Goal: Task Accomplishment & Management: Use online tool/utility

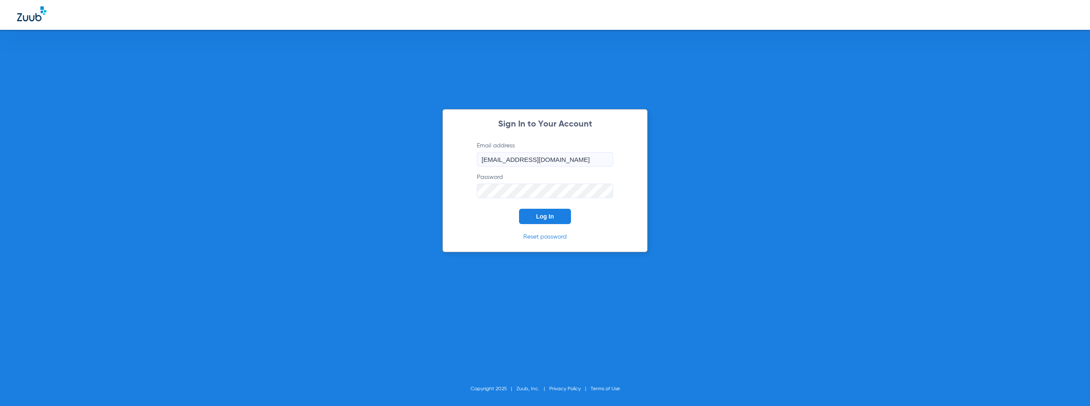
click at [541, 214] on span "Log In" at bounding box center [545, 216] width 18 height 7
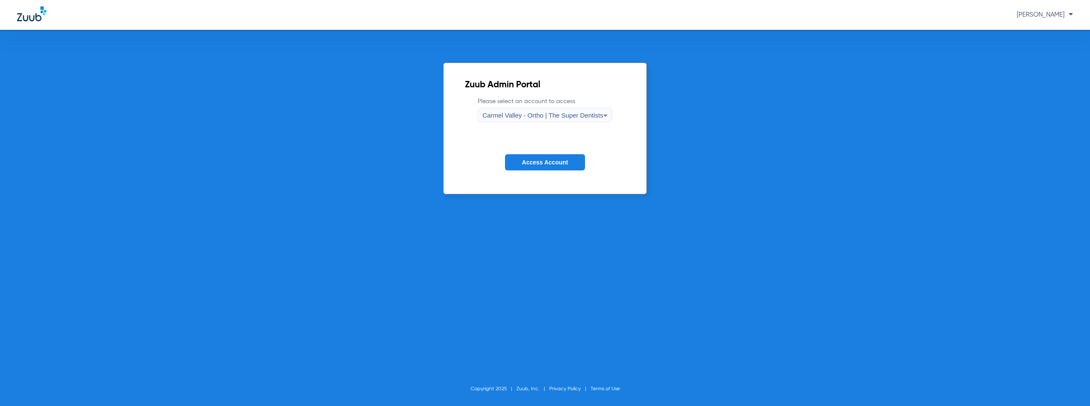
click at [538, 115] on span "Carmel Valley - Ortho | The Super Dentists" at bounding box center [543, 115] width 121 height 7
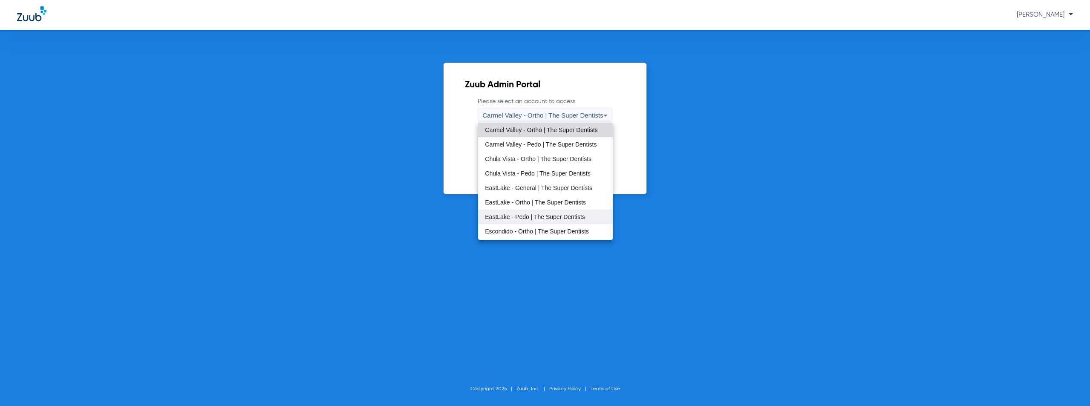
click at [520, 216] on span "EastLake - Pedo | The Super Dentists" at bounding box center [535, 217] width 100 height 6
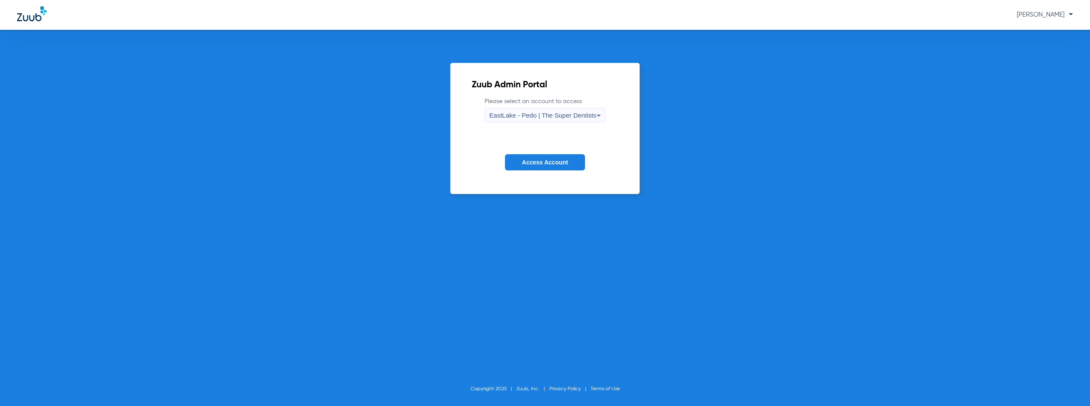
click at [548, 155] on button "Access Account" at bounding box center [545, 162] width 80 height 17
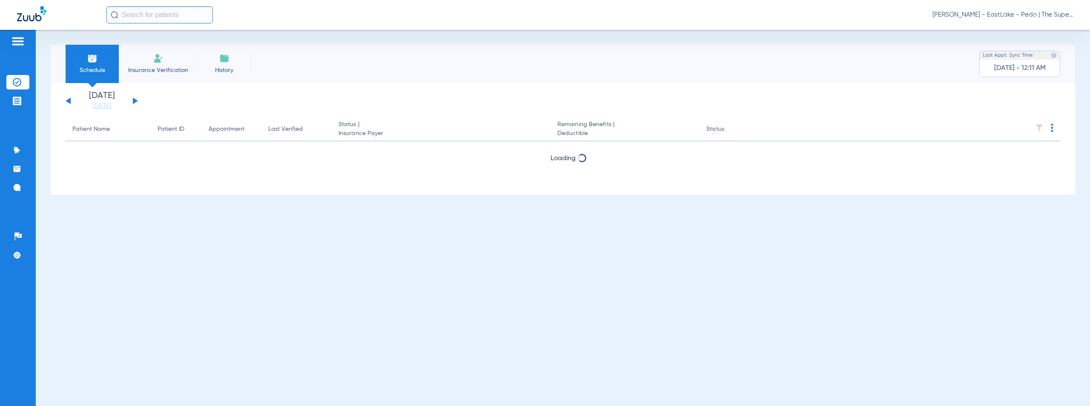
click at [135, 101] on button at bounding box center [135, 101] width 5 height 6
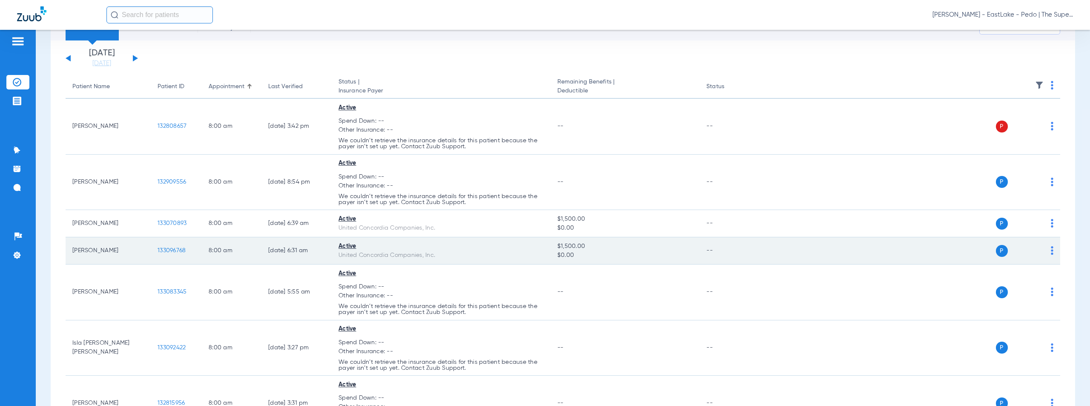
scroll to position [2499, 0]
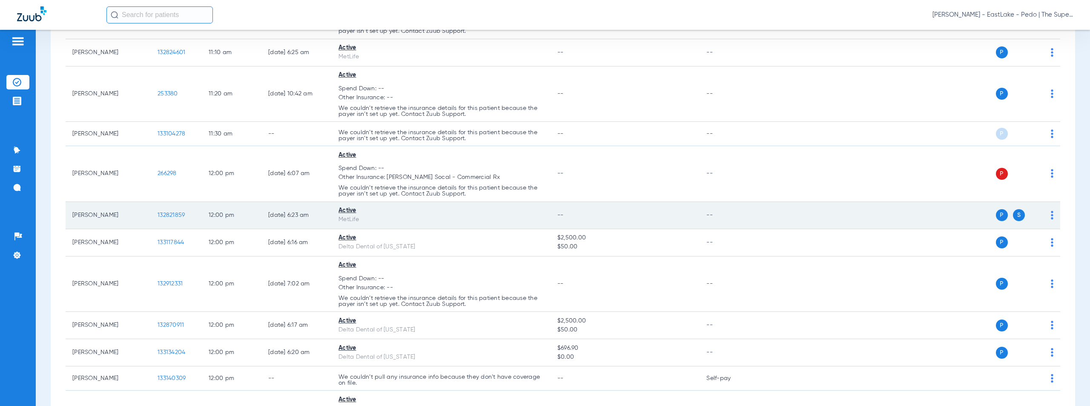
click at [168, 216] on span "132821859" at bounding box center [171, 215] width 27 height 6
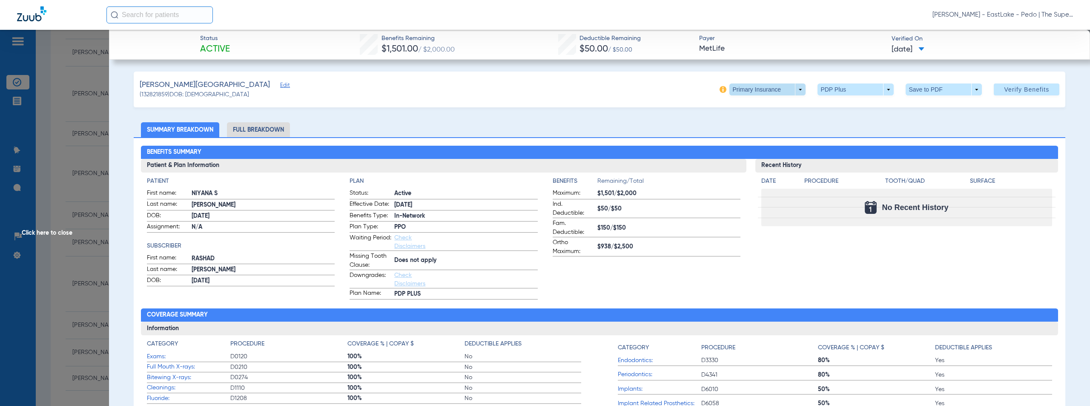
click at [797, 91] on span at bounding box center [768, 89] width 76 height 12
click at [748, 125] on span "Secondary Insurance" at bounding box center [759, 124] width 56 height 6
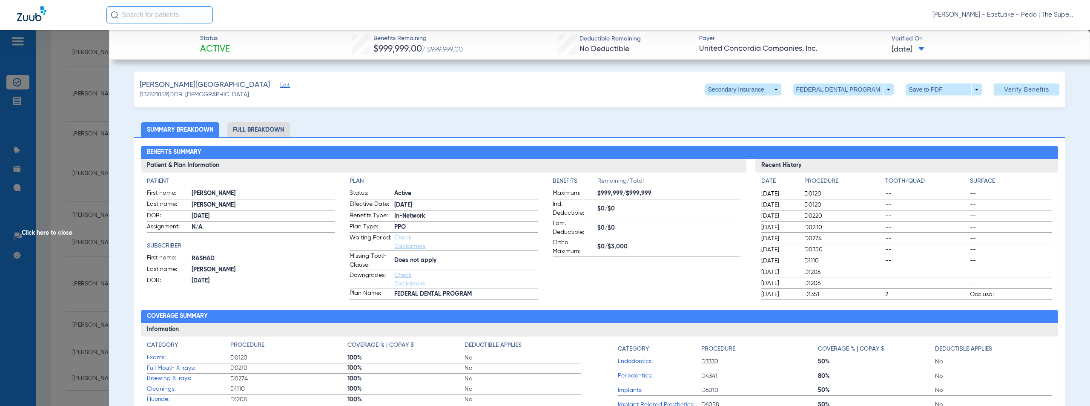
click at [46, 234] on span "Click here to close" at bounding box center [54, 233] width 109 height 406
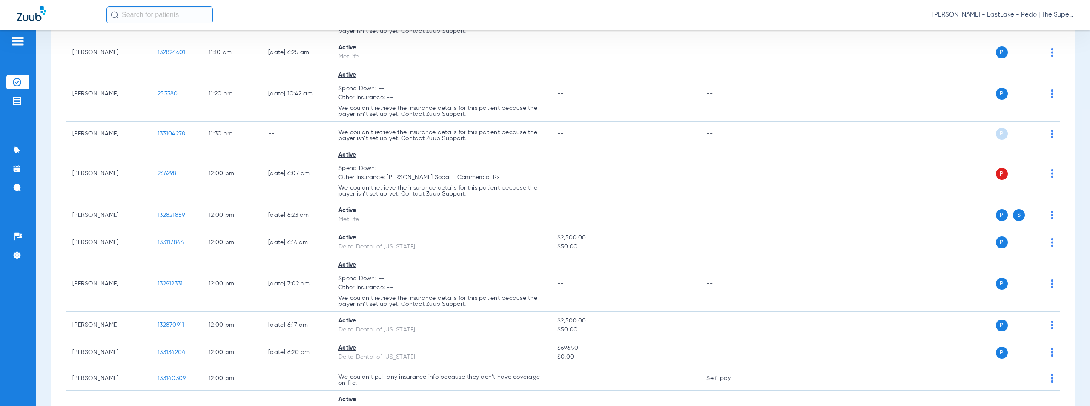
scroll to position [3914, 0]
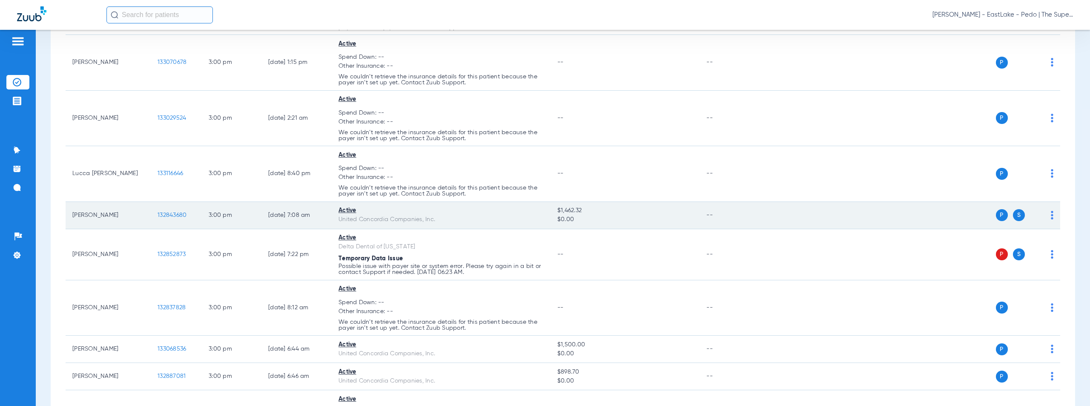
click at [174, 218] on span "132843680" at bounding box center [172, 215] width 29 height 6
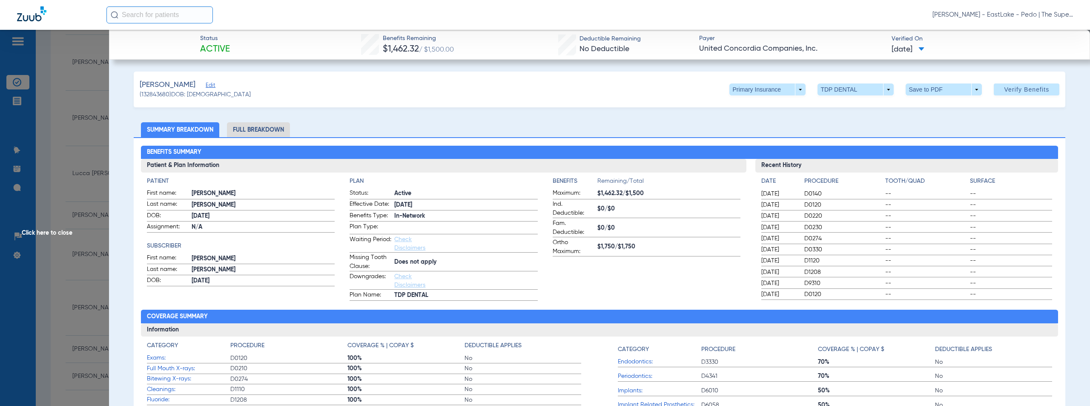
click at [53, 233] on span "Click here to close" at bounding box center [54, 233] width 109 height 406
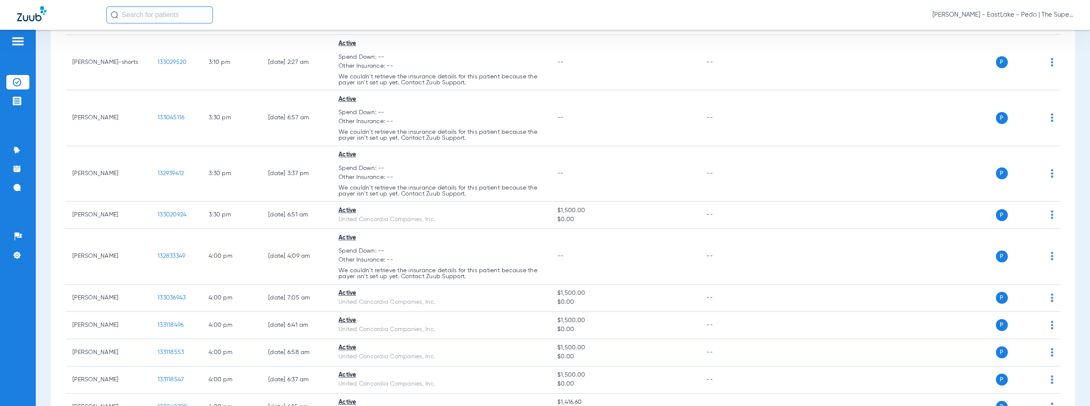
scroll to position [4048, 0]
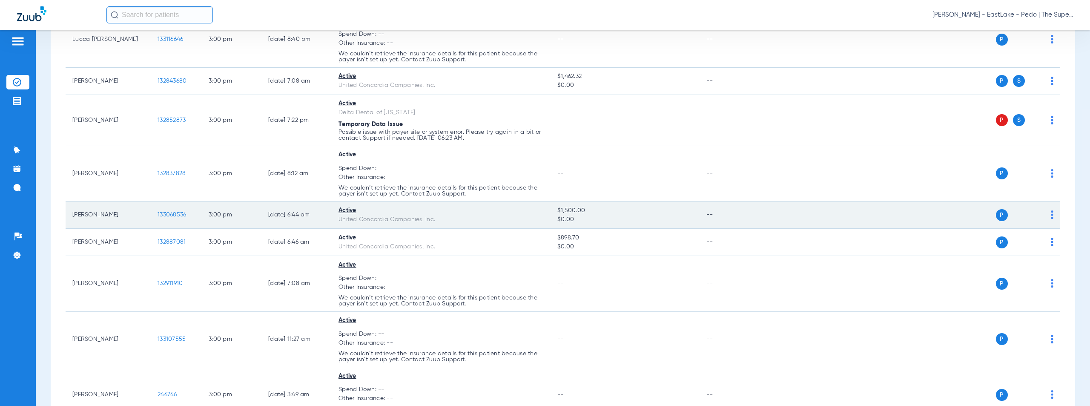
click at [171, 217] on span "133068536" at bounding box center [172, 215] width 29 height 6
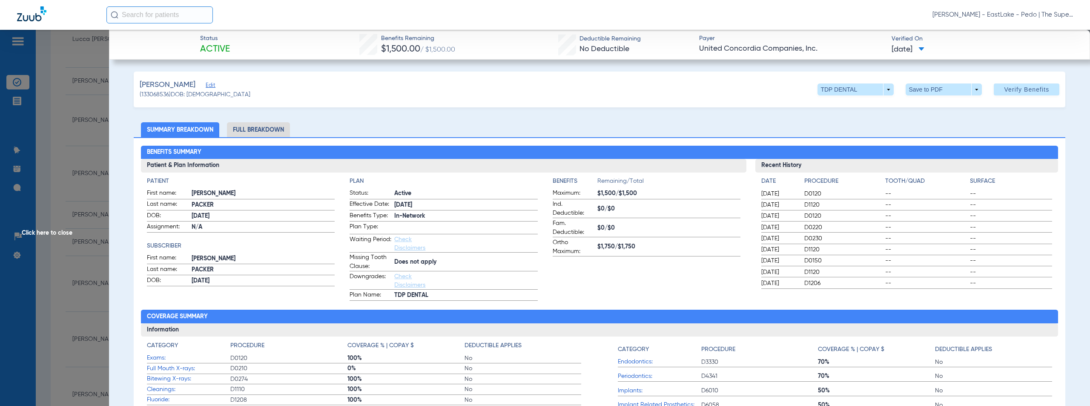
click at [55, 161] on span "Click here to close" at bounding box center [54, 233] width 109 height 406
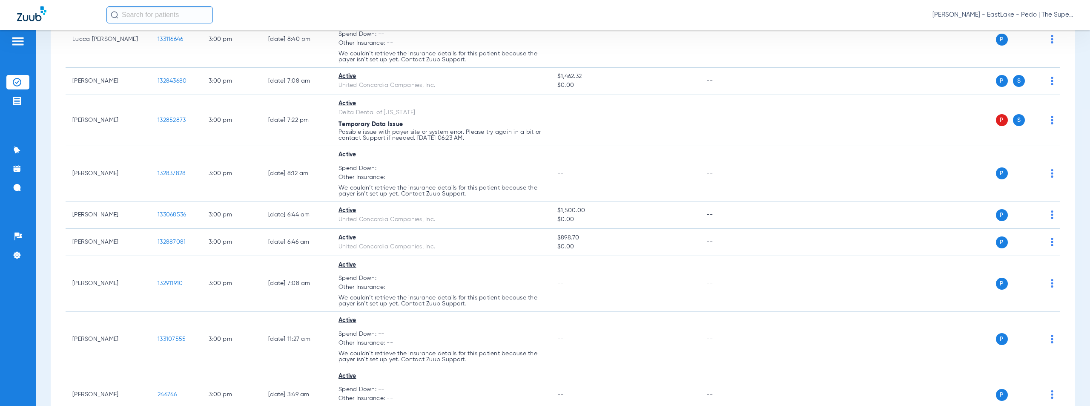
scroll to position [4683, 0]
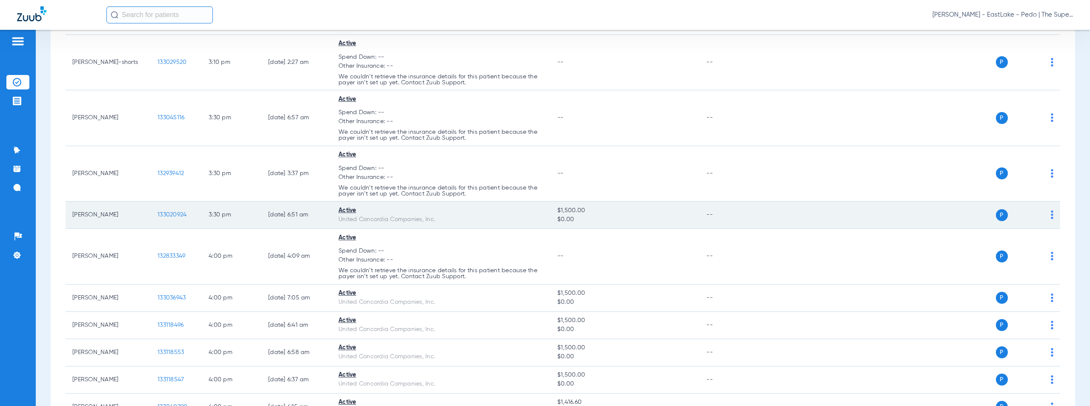
click at [173, 218] on span "133020924" at bounding box center [172, 215] width 29 height 6
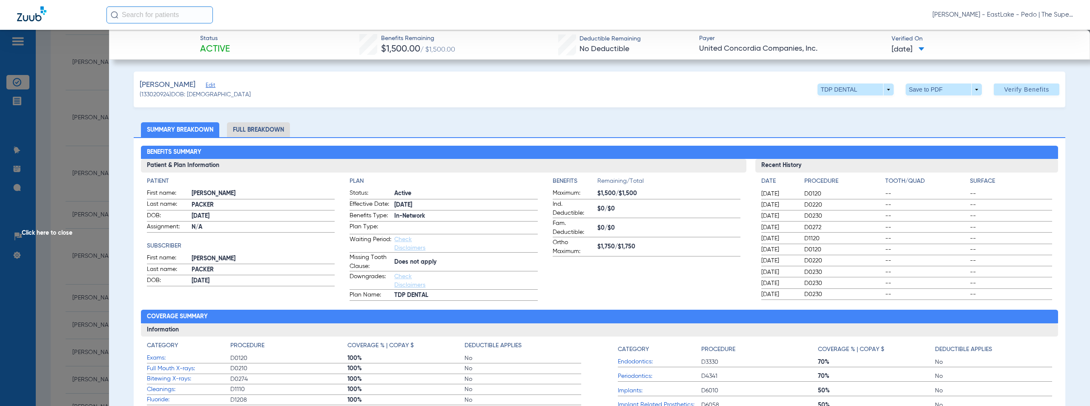
click at [45, 230] on span "Click here to close" at bounding box center [54, 233] width 109 height 406
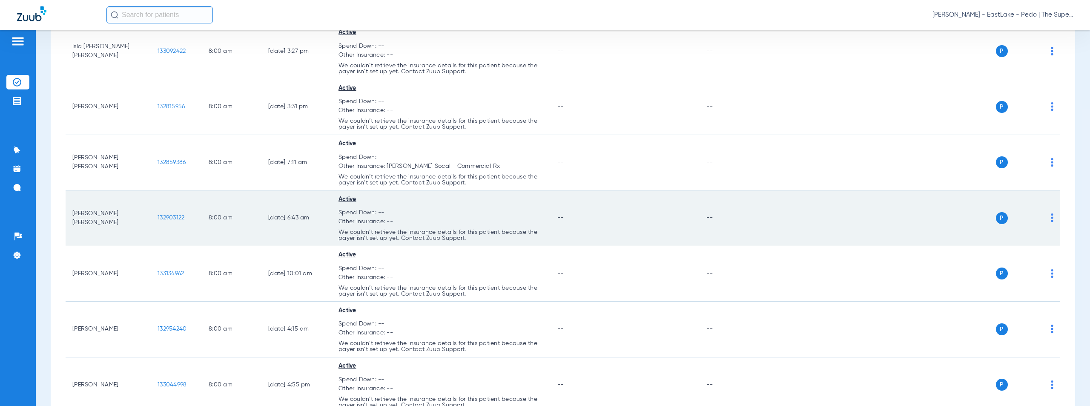
scroll to position [4820, 0]
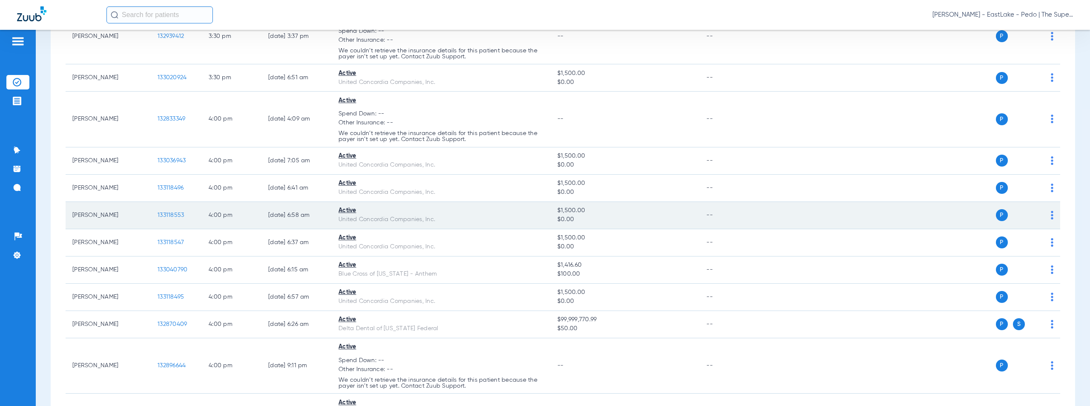
click at [170, 217] on span "133118553" at bounding box center [171, 215] width 26 height 6
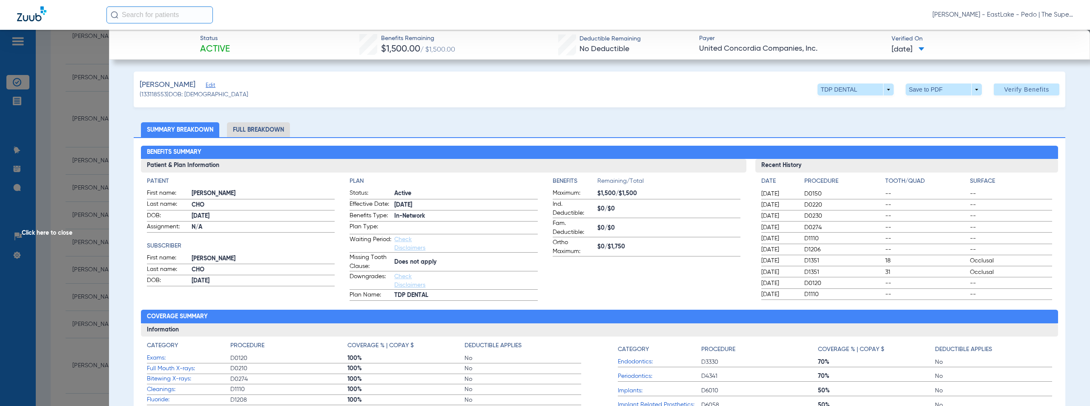
click at [52, 233] on span "Click here to close" at bounding box center [54, 233] width 109 height 406
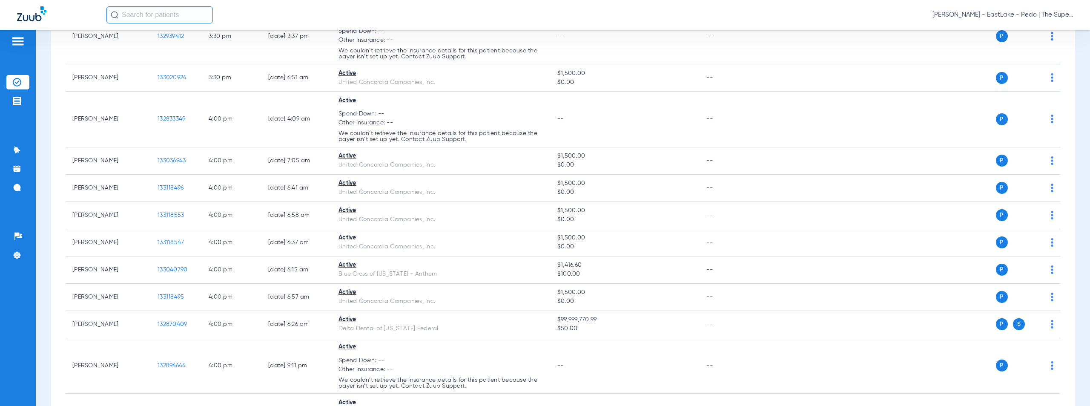
click at [996, 16] on span "[PERSON_NAME] - EastLake - Pedo | The Super Dentists" at bounding box center [1003, 15] width 141 height 9
click at [1033, 30] on span "Account Selection" at bounding box center [1042, 30] width 48 height 6
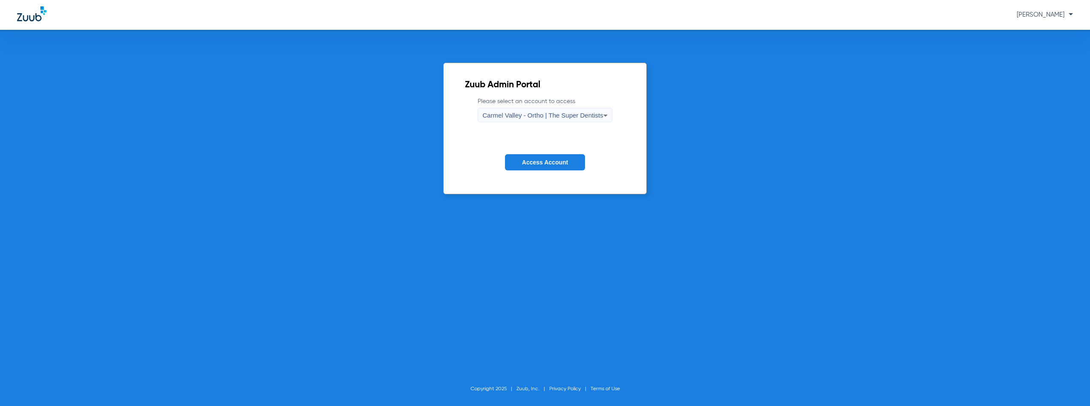
click at [547, 117] on span "Carmel Valley - Ortho | The Super Dentists" at bounding box center [543, 115] width 121 height 7
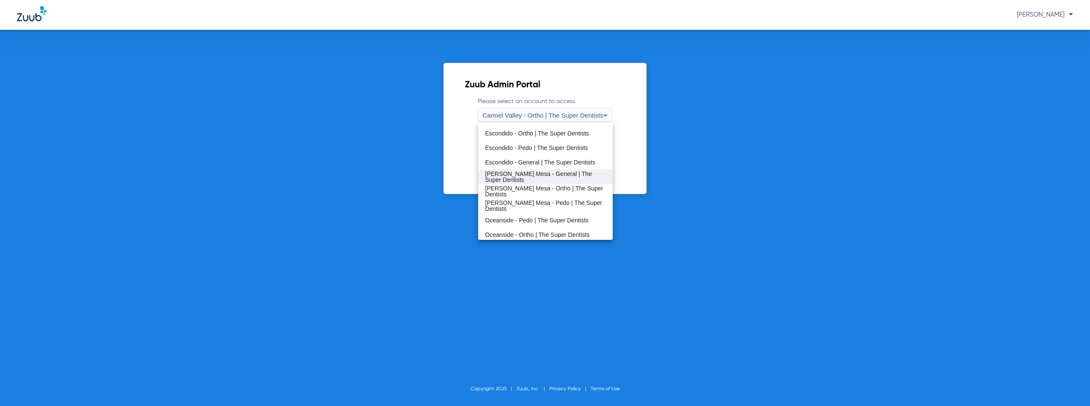
scroll to position [100, 0]
click at [518, 144] on span "Escondido - Pedo | The Super Dentists" at bounding box center [536, 146] width 103 height 6
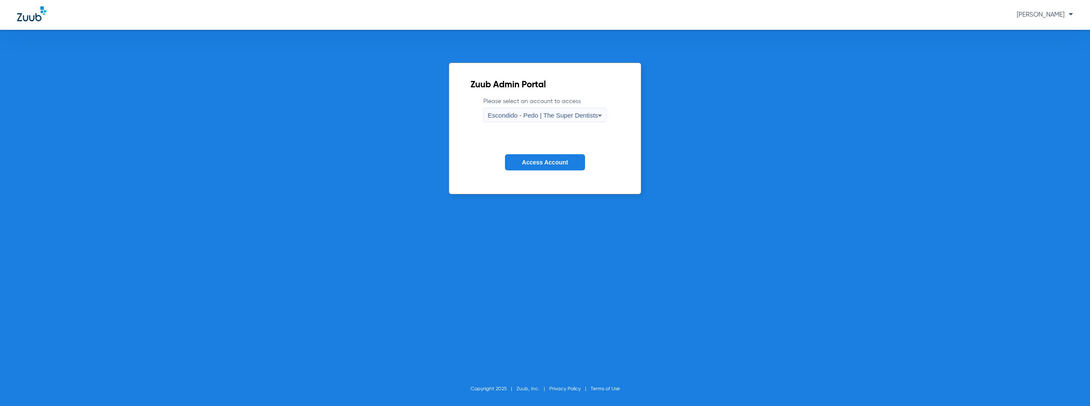
click at [537, 163] on span "Access Account" at bounding box center [545, 162] width 46 height 7
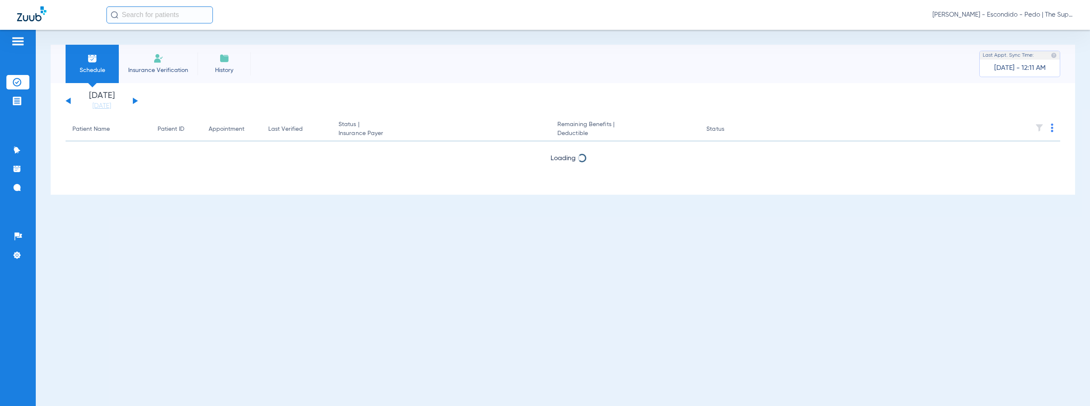
click at [135, 99] on button at bounding box center [135, 101] width 5 height 6
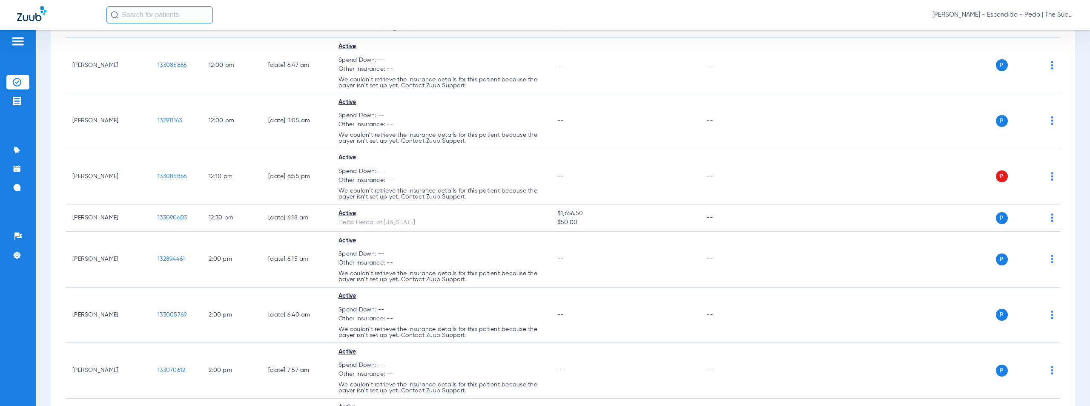
scroll to position [559, 0]
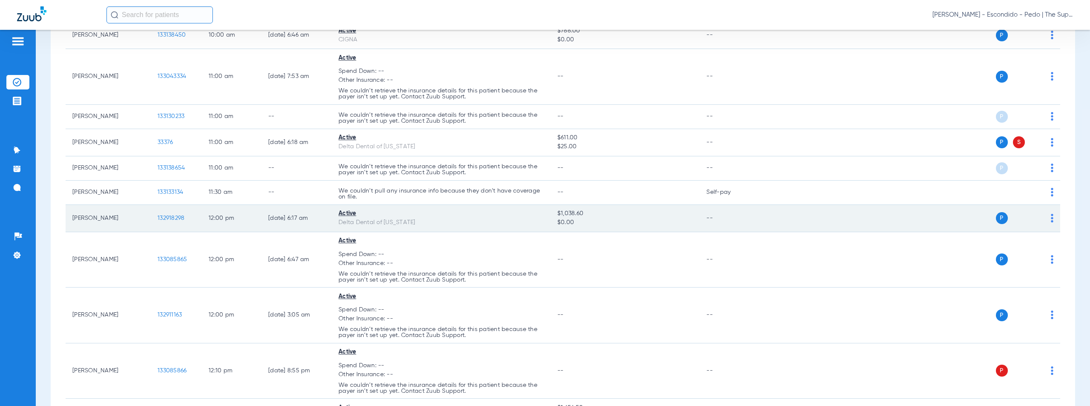
click at [165, 216] on span "132918298" at bounding box center [171, 218] width 27 height 6
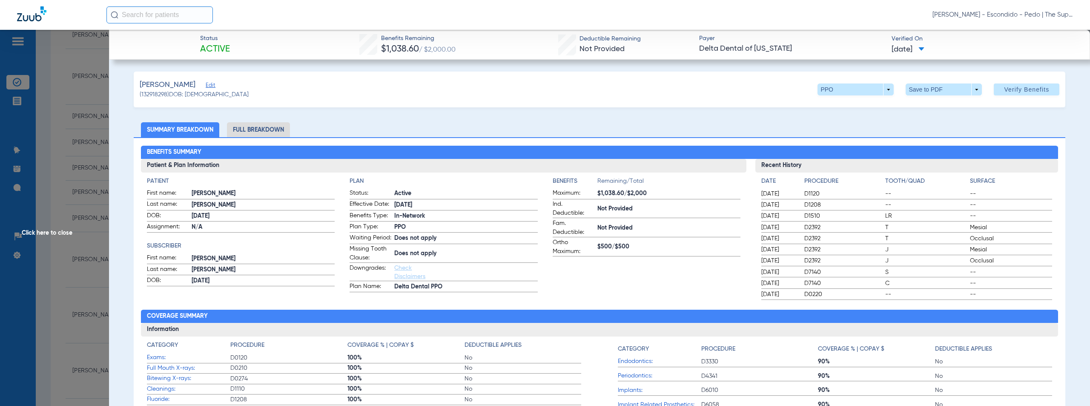
click at [42, 229] on span "Click here to close" at bounding box center [54, 233] width 109 height 406
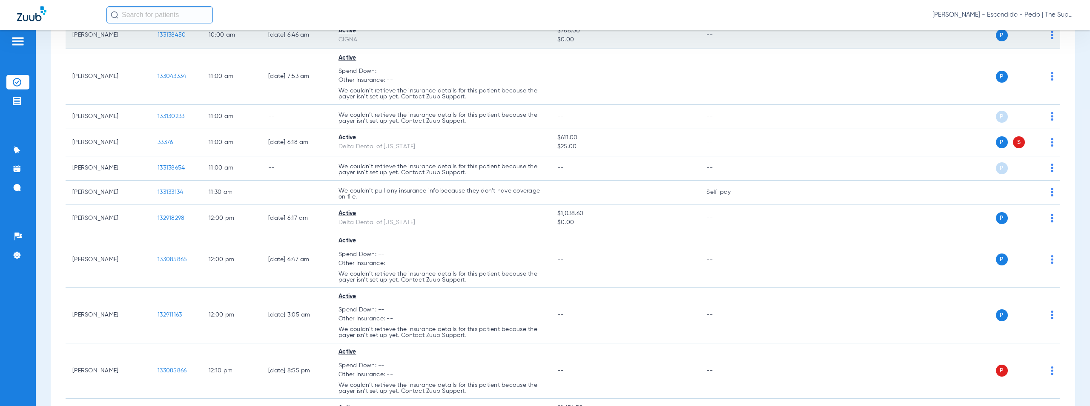
scroll to position [753, 0]
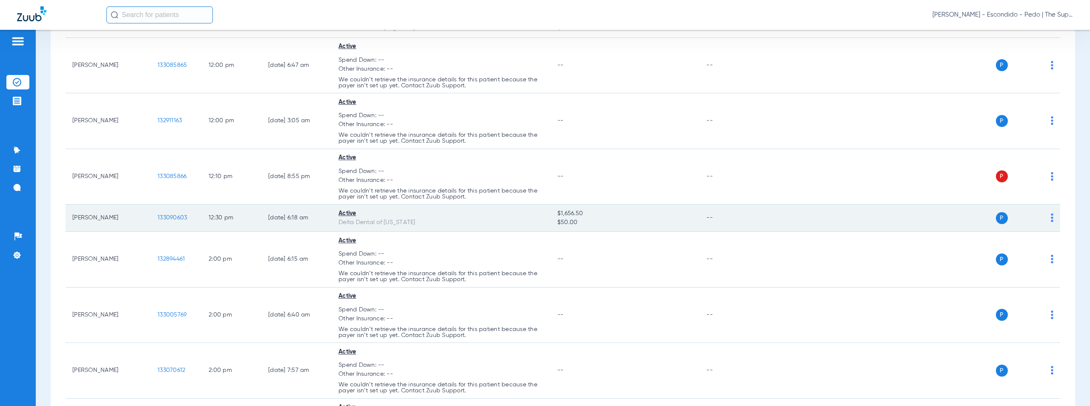
click at [176, 218] on span "133090603" at bounding box center [172, 218] width 29 height 6
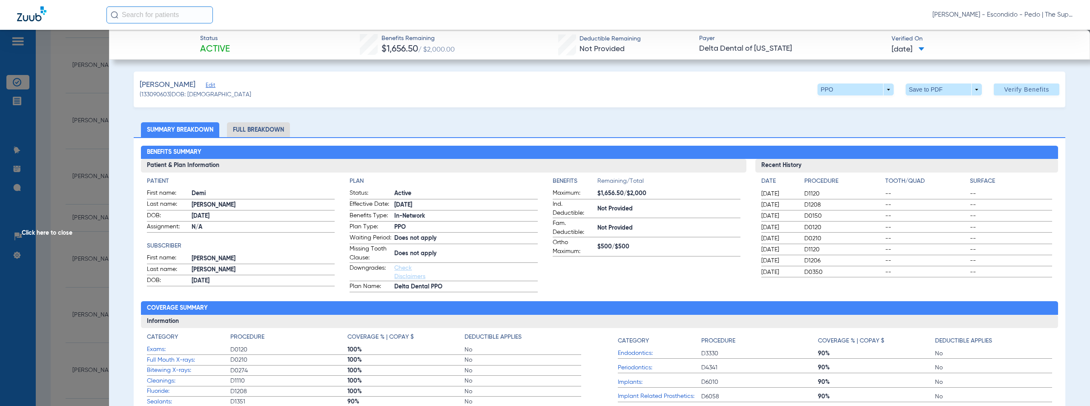
click at [63, 230] on span "Click here to close" at bounding box center [54, 233] width 109 height 406
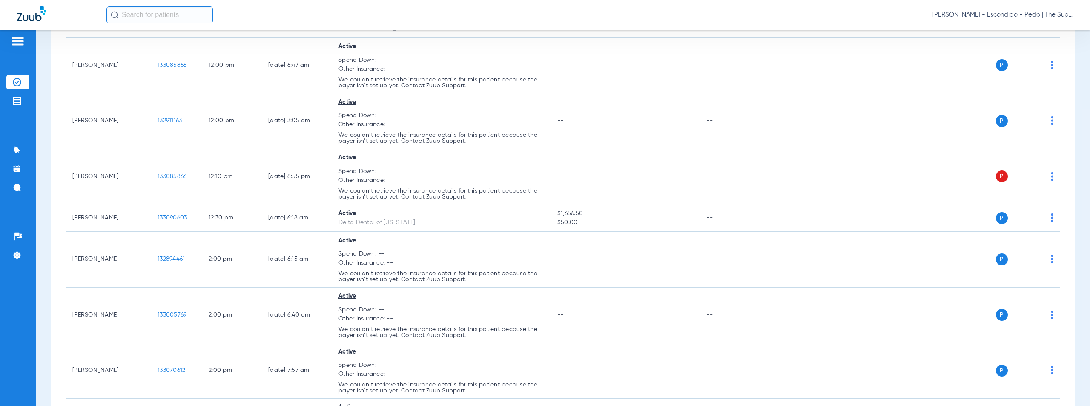
scroll to position [1385, 0]
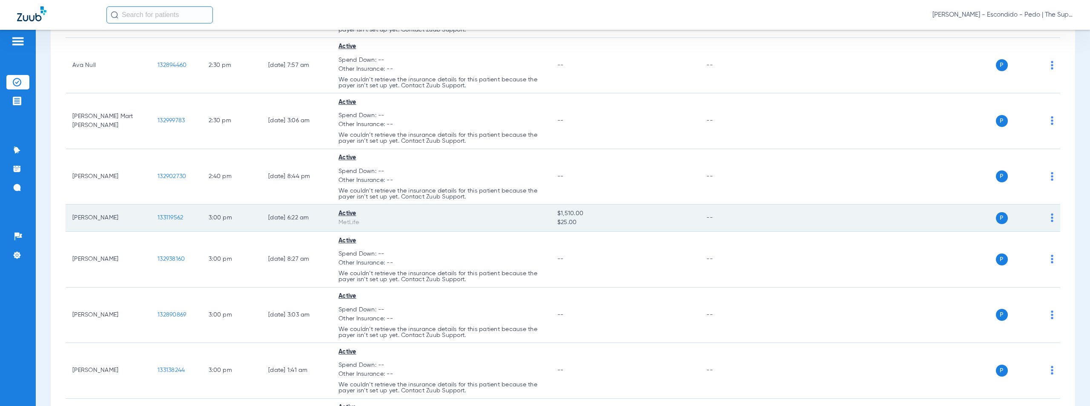
click at [172, 215] on span "133119562" at bounding box center [171, 218] width 26 height 6
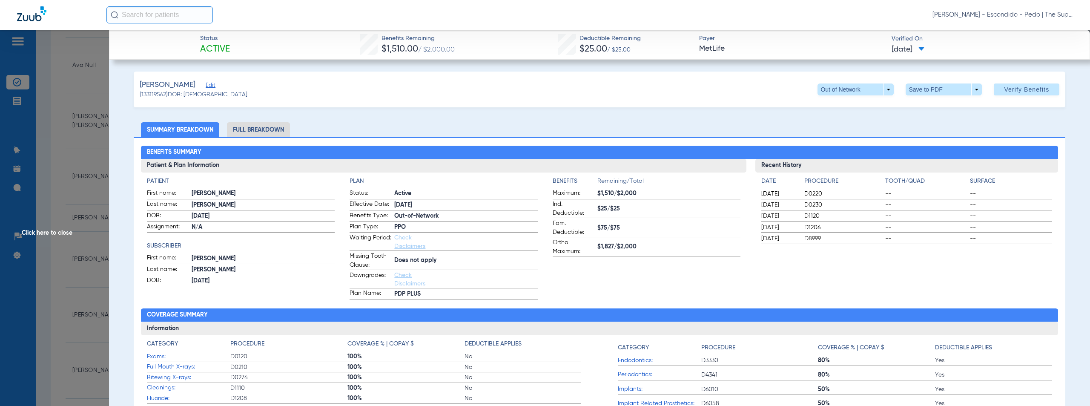
click at [261, 133] on li "Full Breakdown" at bounding box center [258, 129] width 63 height 15
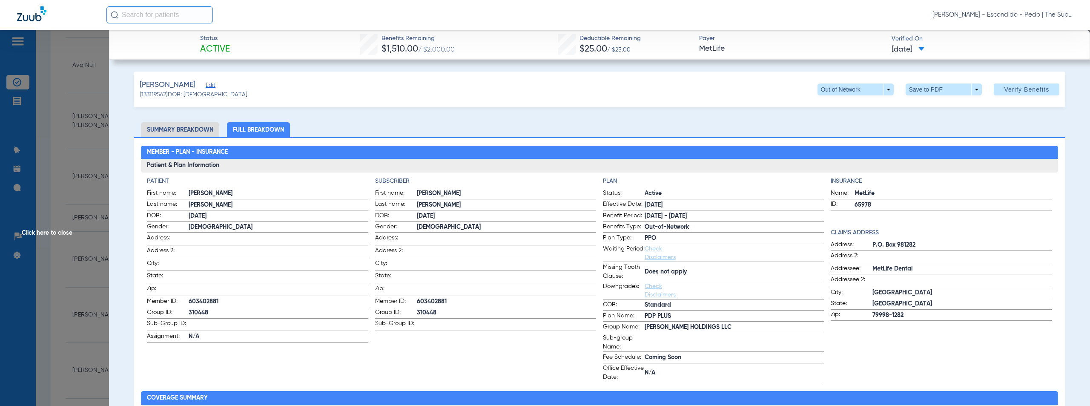
click at [52, 235] on span "Click here to close" at bounding box center [54, 233] width 109 height 406
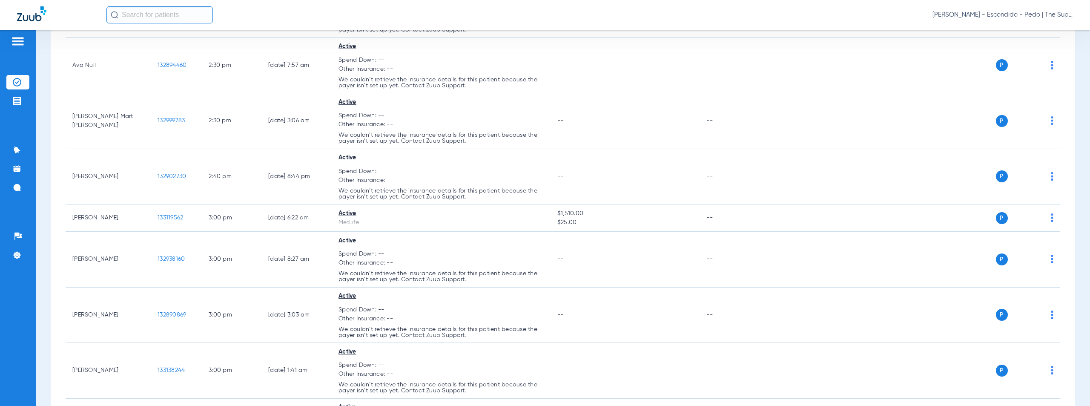
click at [1018, 15] on span "[PERSON_NAME] - Escondido - Pedo | The Super Dentists" at bounding box center [1003, 15] width 141 height 9
click at [1041, 35] on button "Account Selection" at bounding box center [1041, 30] width 61 height 17
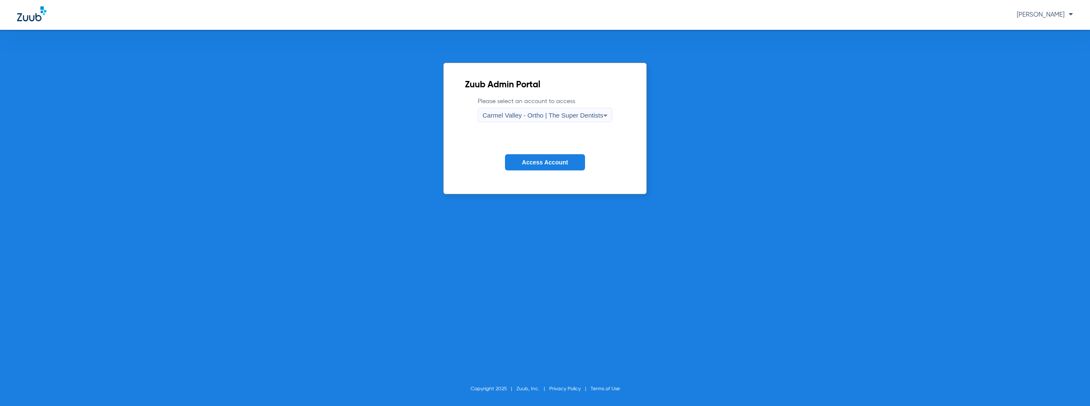
click at [517, 115] on span "Carmel Valley - Ortho | The Super Dentists" at bounding box center [543, 115] width 121 height 7
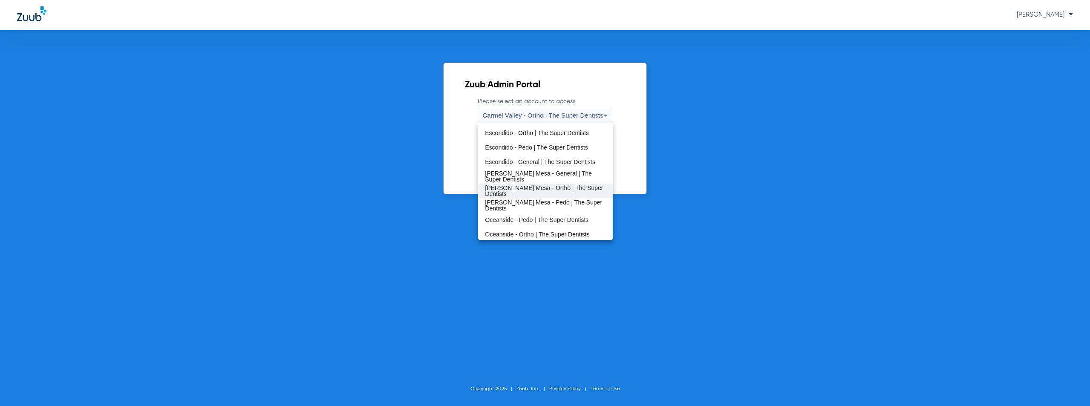
scroll to position [100, 0]
click at [532, 172] on span "[PERSON_NAME] Mesa - General | The Super Dentists" at bounding box center [545, 175] width 121 height 12
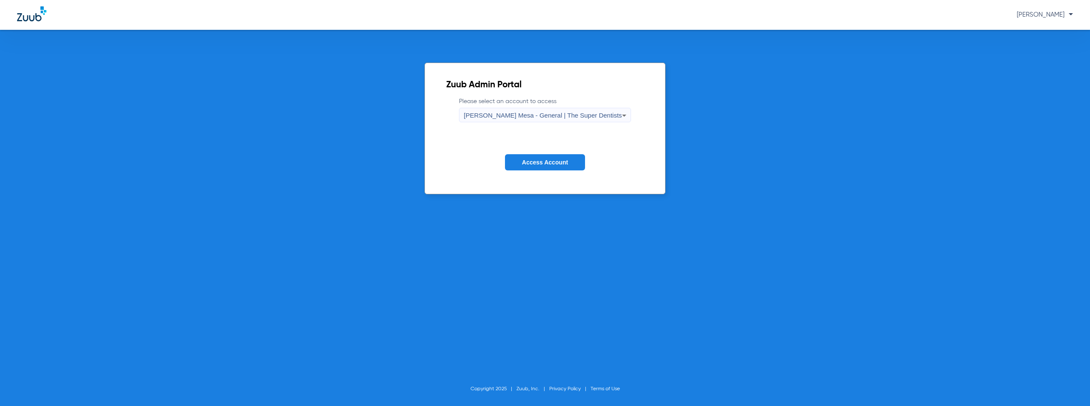
click at [555, 163] on span "Access Account" at bounding box center [545, 162] width 46 height 7
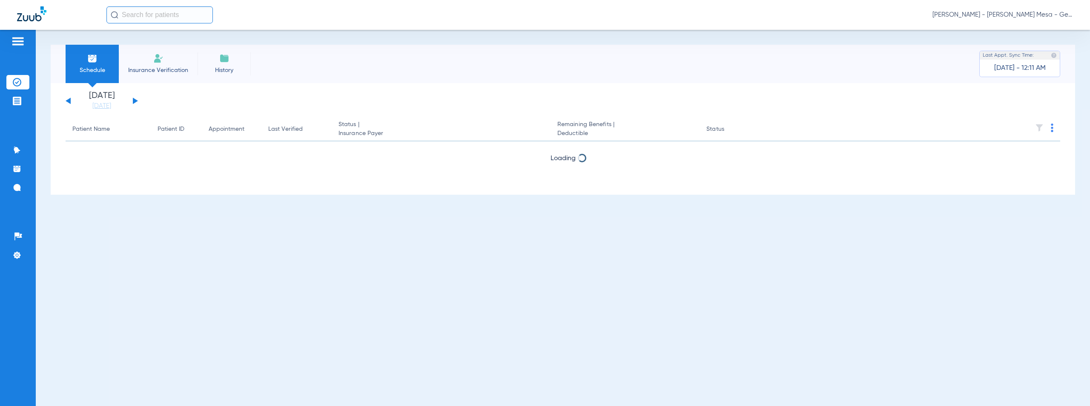
click at [135, 100] on button at bounding box center [135, 101] width 5 height 6
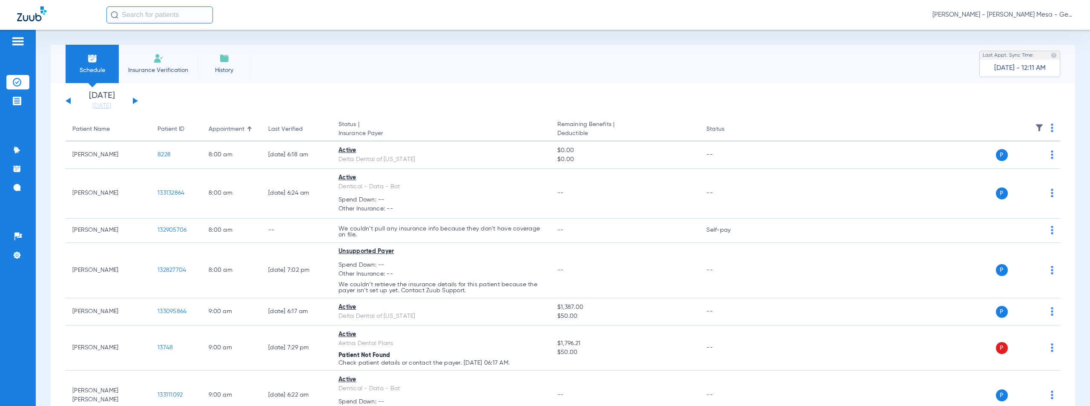
scroll to position [832, 0]
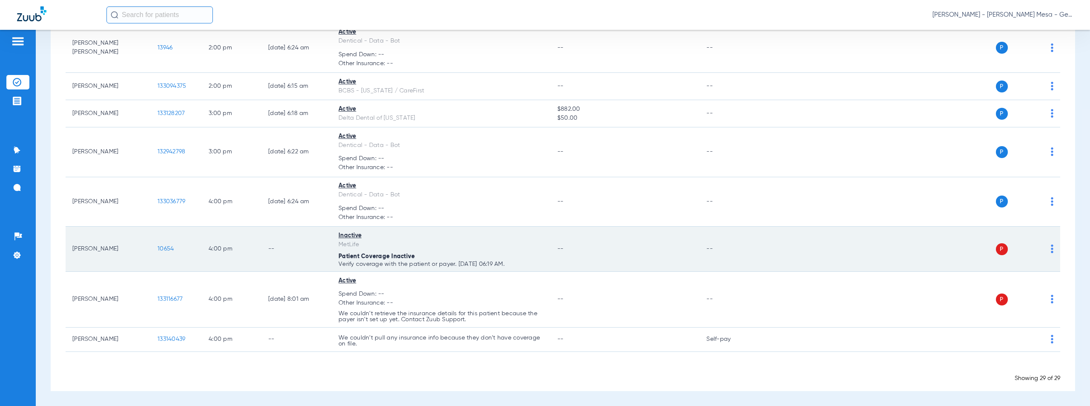
click at [163, 247] on span "10654" at bounding box center [166, 249] width 16 height 6
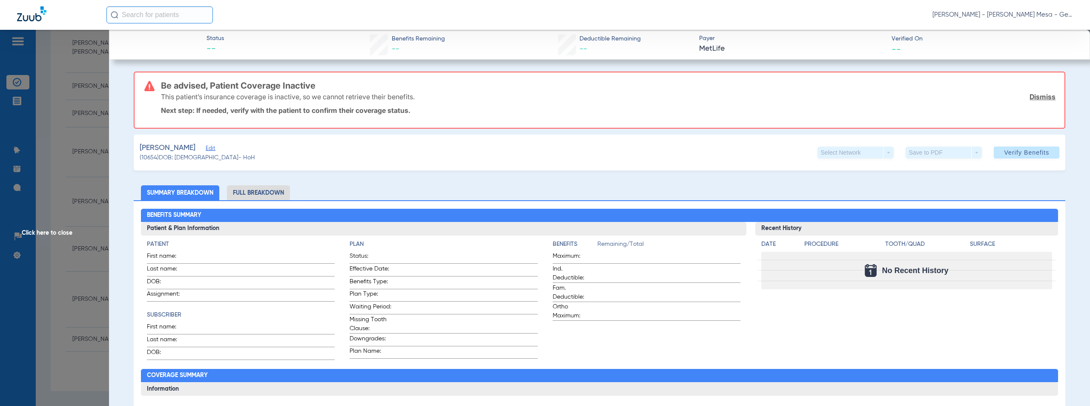
click at [494, 102] on div "This patient’s insurance coverage is inactive, so we cannot retrieve their bene…" at bounding box center [608, 97] width 895 height 22
click at [29, 230] on span "Click here to close" at bounding box center [54, 233] width 109 height 406
